Goal: Use online tool/utility: Utilize a website feature to perform a specific function

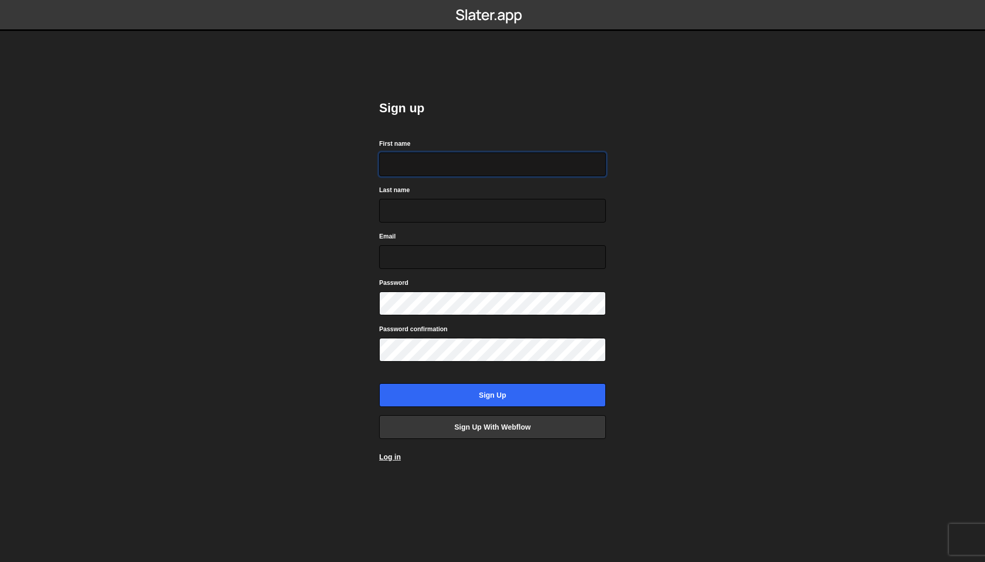
click at [473, 169] on input "First name" at bounding box center [492, 165] width 227 height 24
type input "Filip"
type input "Orlandić"
type input "f.orlandic@gmail.com"
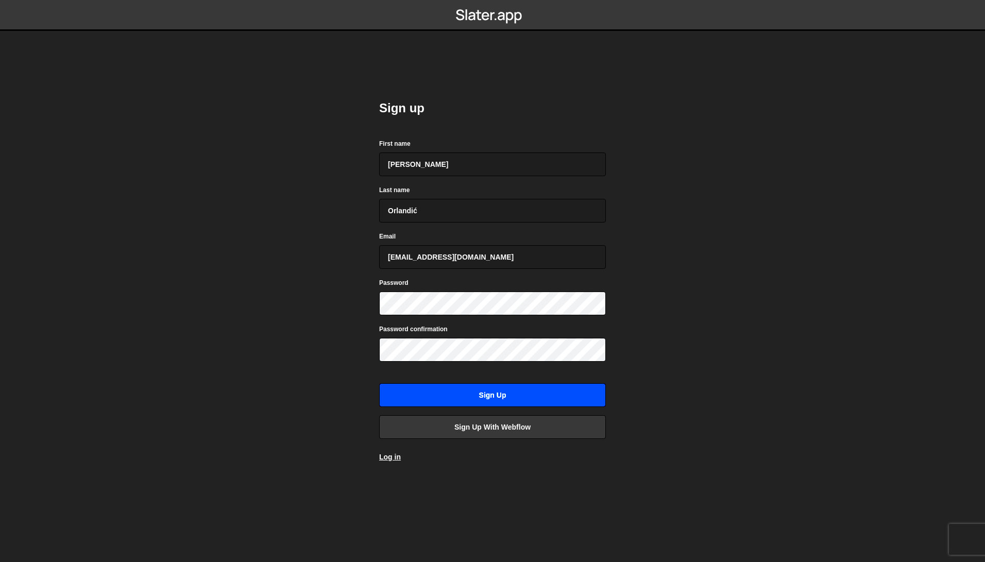
click at [497, 404] on input "Sign up" at bounding box center [492, 395] width 227 height 24
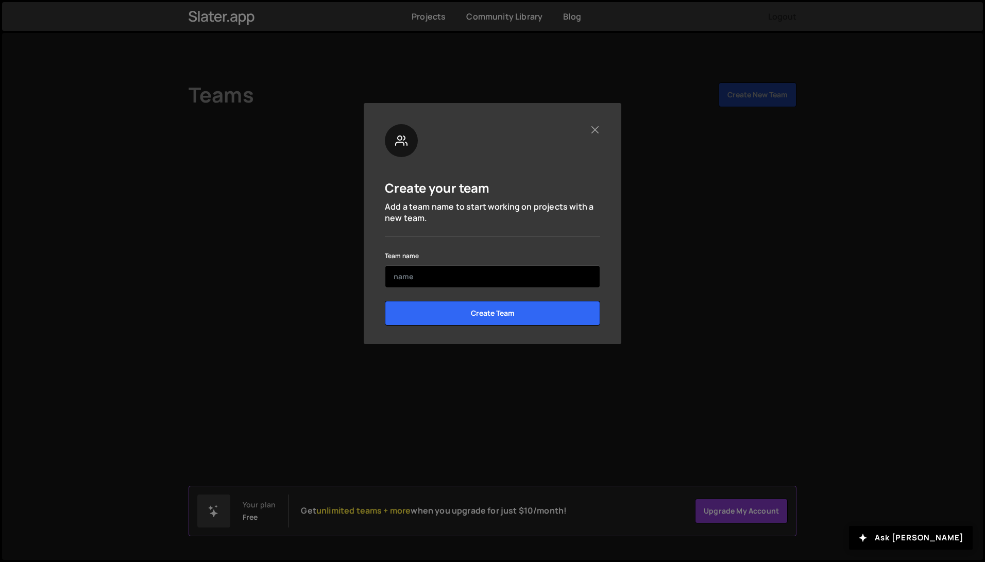
click at [516, 278] on input "text" at bounding box center [492, 276] width 215 height 23
type input "[PERSON_NAME]"
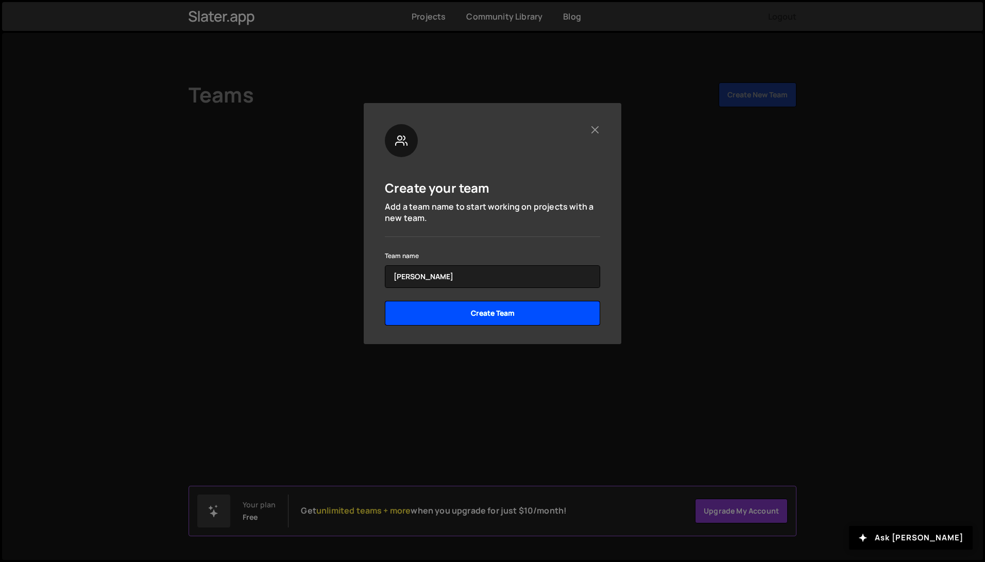
click at [517, 320] on input "Create Team" at bounding box center [492, 313] width 215 height 25
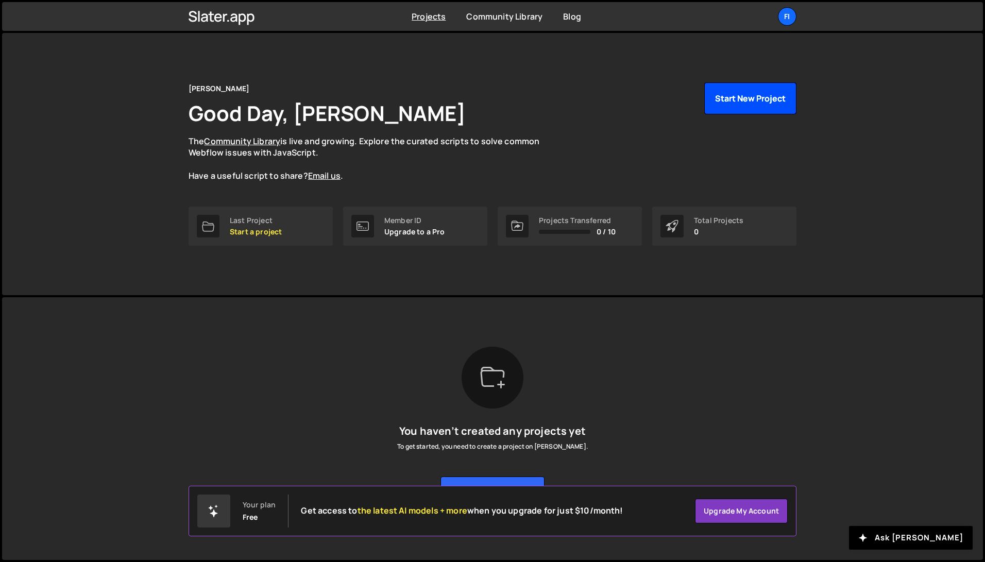
click at [741, 98] on button "Start New Project" at bounding box center [750, 98] width 92 height 32
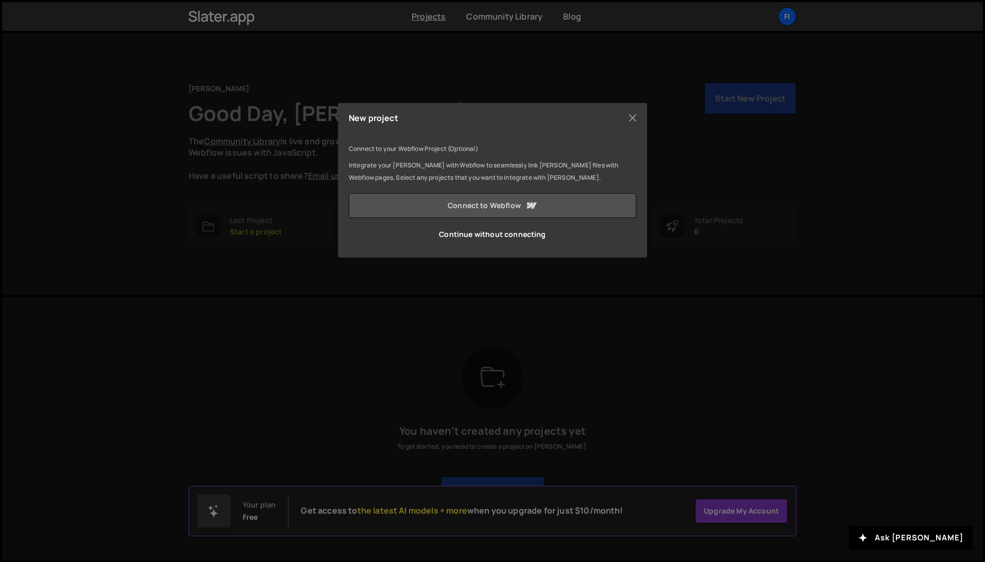
click at [549, 205] on link "Connect to Webflow" at bounding box center [493, 205] width 288 height 25
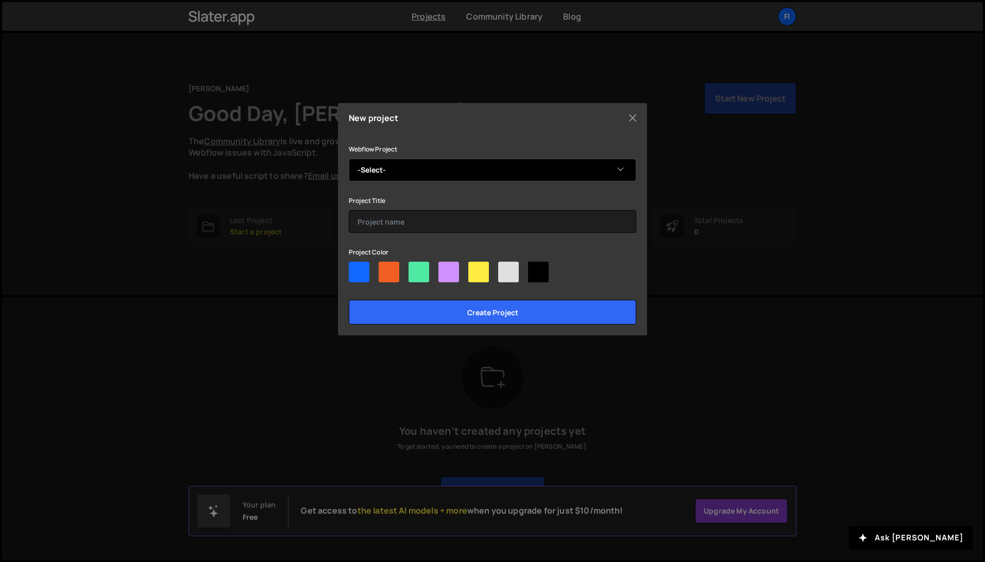
click at [459, 180] on select "-Select- Filip Orlandic Colorist" at bounding box center [493, 170] width 288 height 23
select select "5fdf3d9460a0dab26a171a4d"
click at [349, 159] on select "-Select- Filip Orlandic Colorist" at bounding box center [493, 170] width 288 height 23
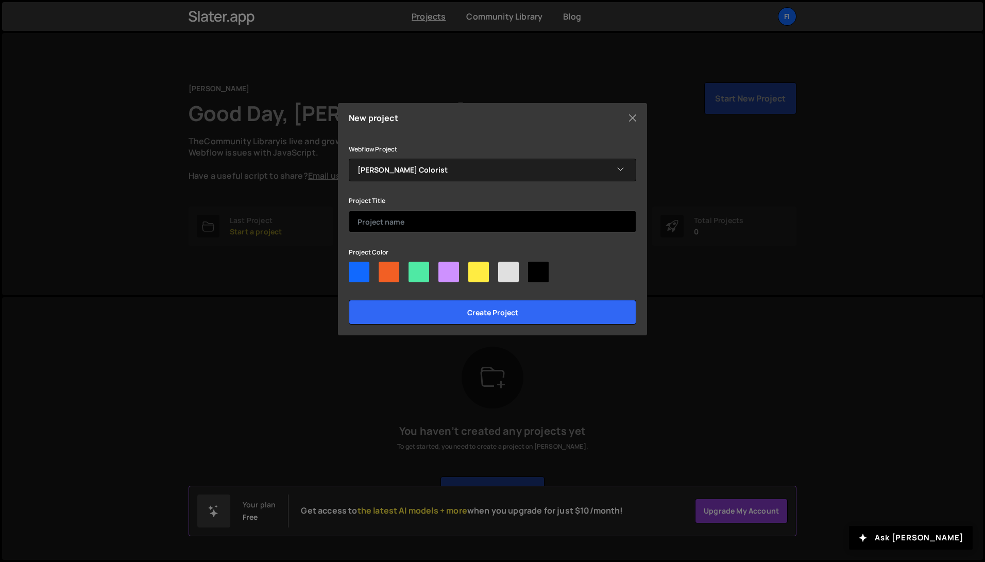
click at [455, 217] on input "text" at bounding box center [493, 221] width 288 height 23
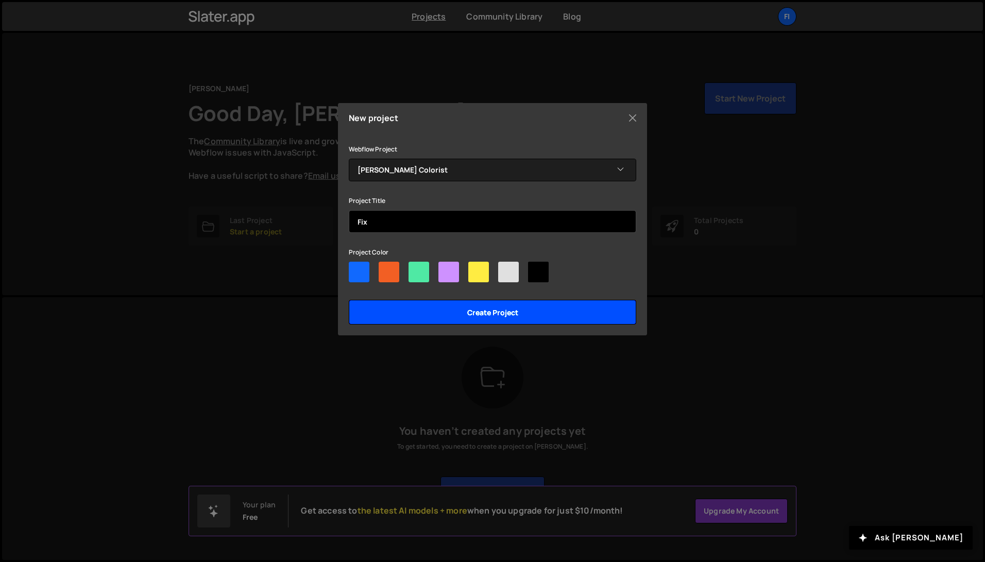
type input "Fix"
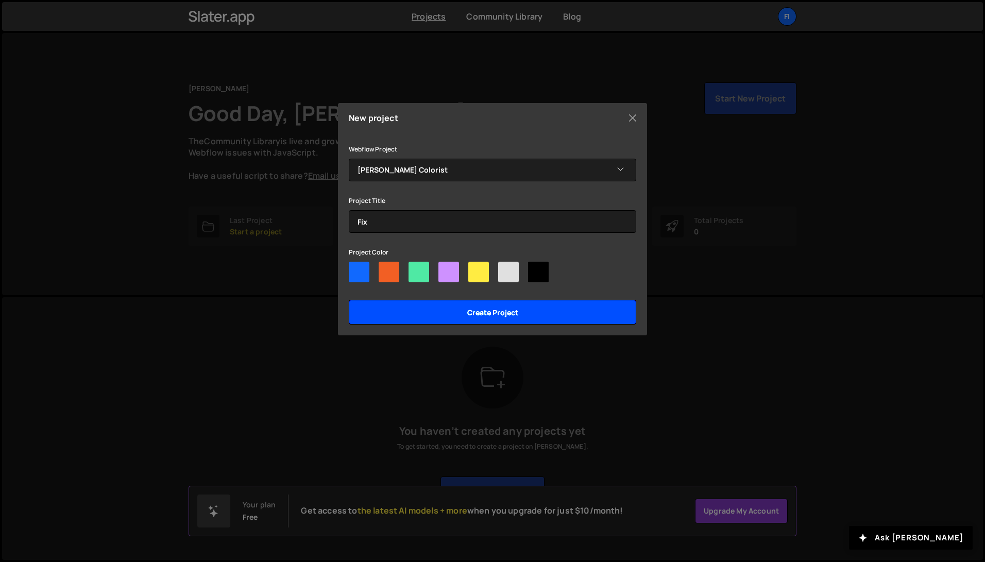
click at [415, 323] on input "Create project" at bounding box center [493, 312] width 288 height 25
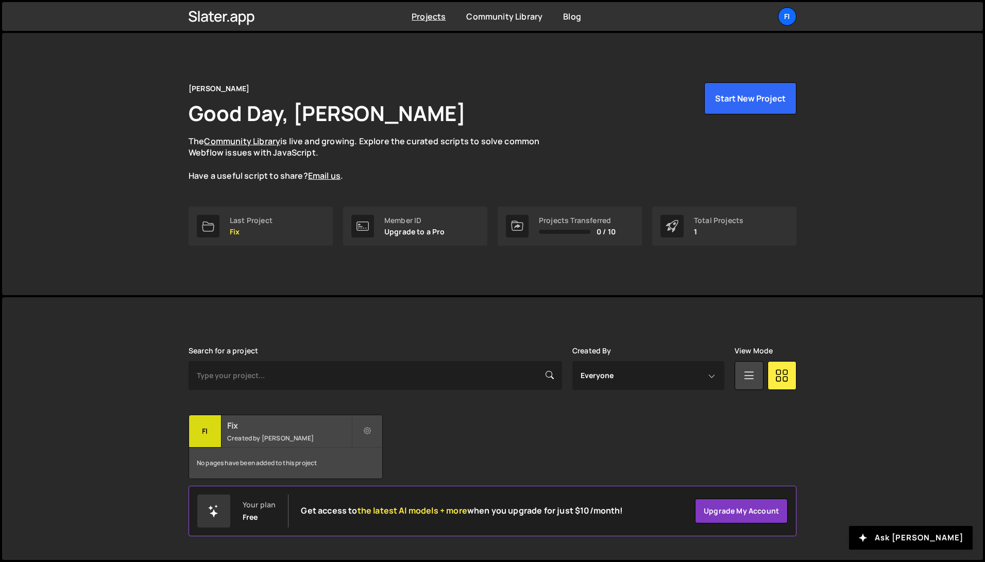
click at [257, 428] on h2 "Fix" at bounding box center [289, 425] width 124 height 11
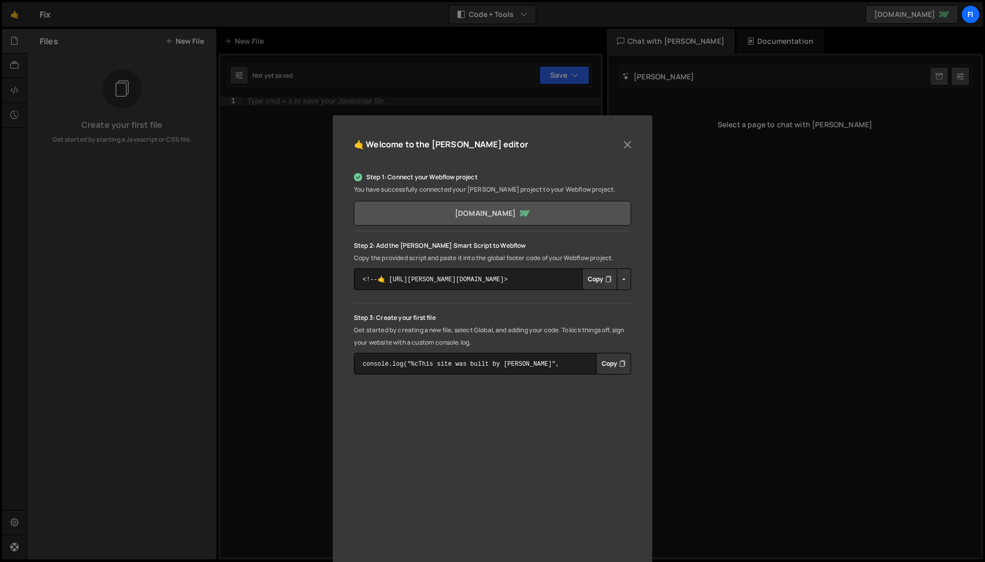
click at [537, 210] on link "[DOMAIN_NAME]" at bounding box center [492, 213] width 277 height 25
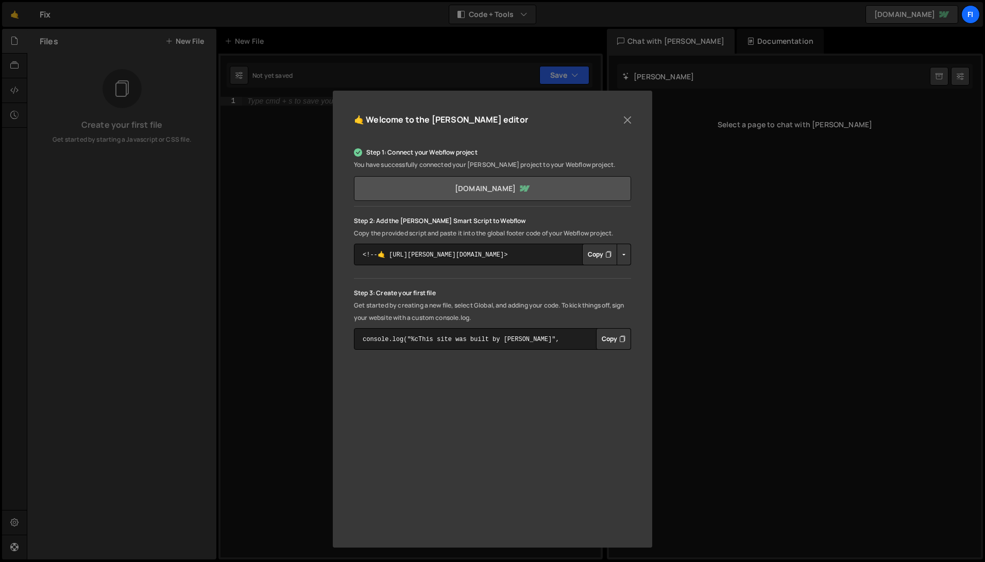
click at [554, 185] on link "[DOMAIN_NAME]" at bounding box center [492, 188] width 277 height 25
click at [601, 254] on button "Copy" at bounding box center [599, 255] width 35 height 22
click at [328, 310] on div "🤙 Welcome to the [PERSON_NAME] editor Step 1: Connect your Webflow project You …" at bounding box center [492, 281] width 985 height 562
